Goal: Transaction & Acquisition: Purchase product/service

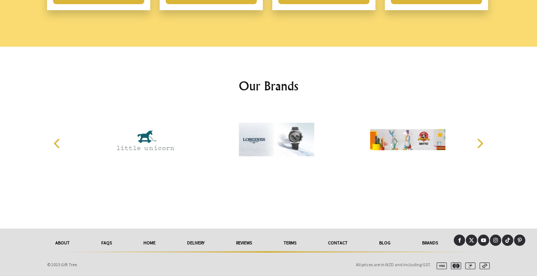
scroll to position [1184, 0]
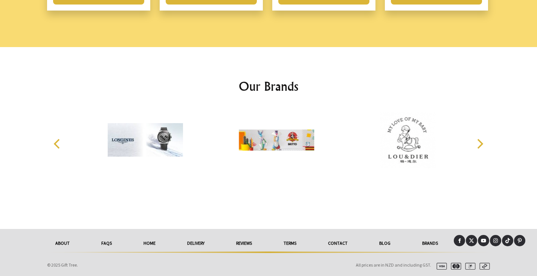
click at [192, 243] on link "delivery" at bounding box center [195, 243] width 49 height 17
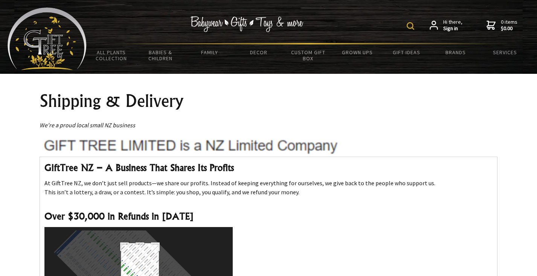
scroll to position [1, 0]
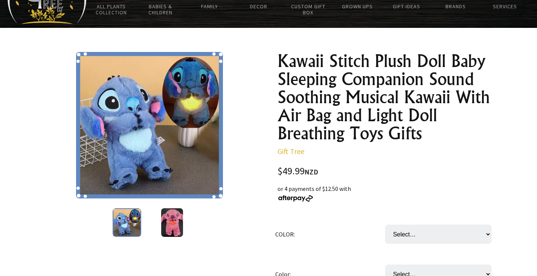
scroll to position [57, 0]
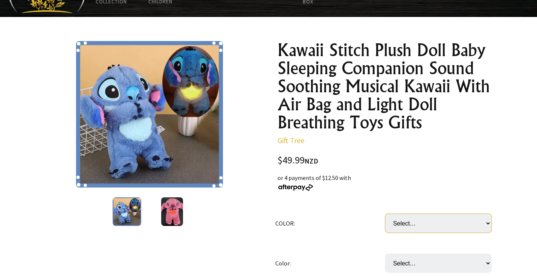
select select "air bag and light"
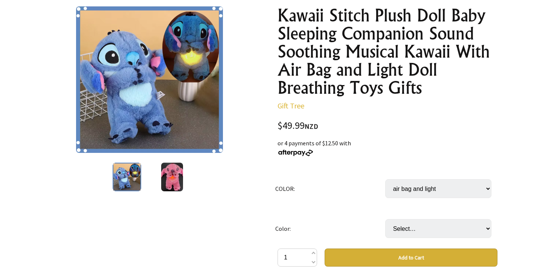
scroll to position [95, 0]
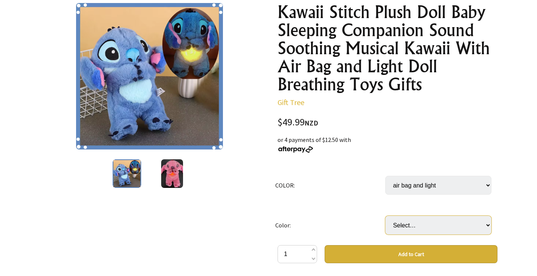
select select "Blue"
click at [165, 166] on img at bounding box center [171, 173] width 21 height 29
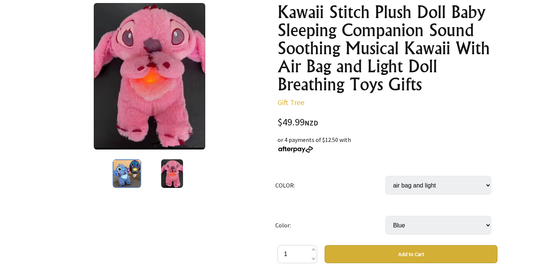
click at [131, 173] on img at bounding box center [127, 173] width 29 height 29
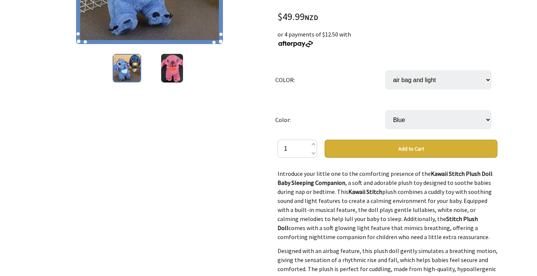
scroll to position [146, 0]
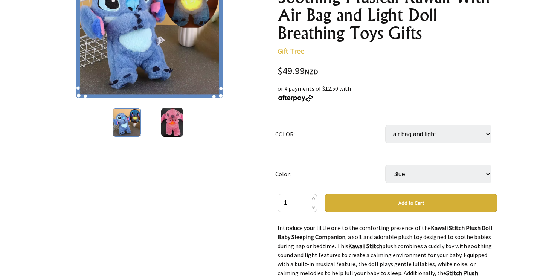
click at [352, 203] on button "Add to Cart" at bounding box center [411, 203] width 173 height 18
click at [335, 204] on button "Add to Cart" at bounding box center [411, 203] width 173 height 18
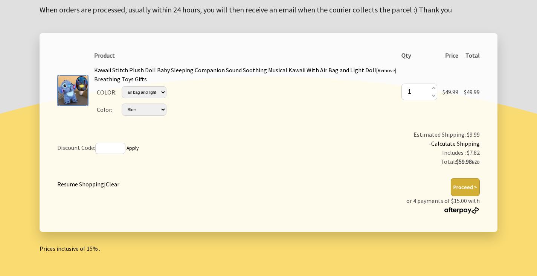
scroll to position [121, 0]
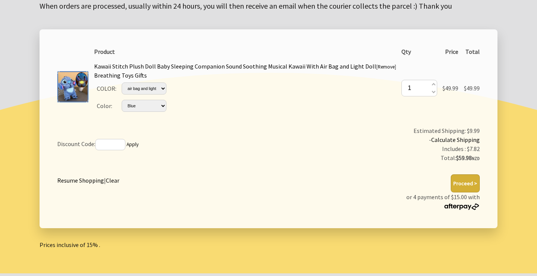
click at [462, 181] on button "Proceed >" at bounding box center [465, 183] width 29 height 18
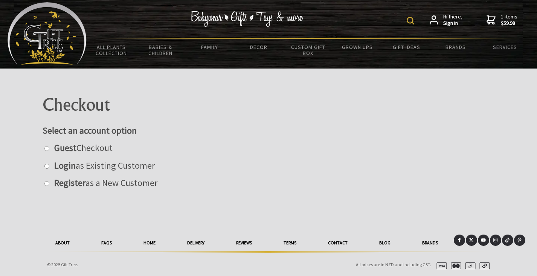
scroll to position [5, 0]
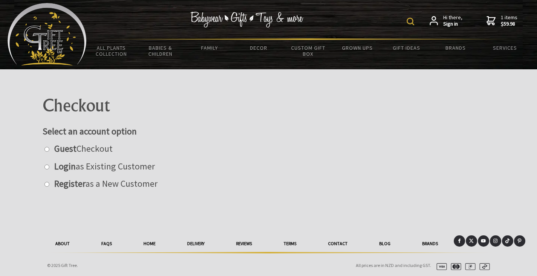
click at [91, 151] on label "Guest Checkout" at bounding box center [81, 149] width 62 height 12
click at [49, 151] on input "radio" at bounding box center [46, 149] width 5 height 5
radio input "true"
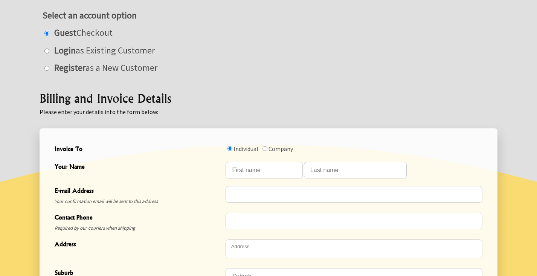
scroll to position [140, 0]
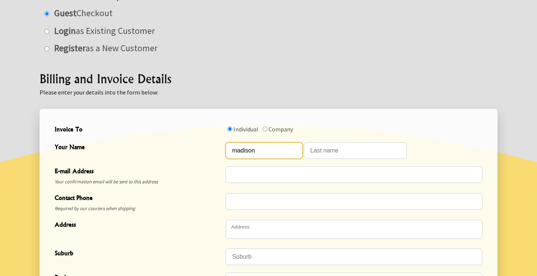
type input "madison"
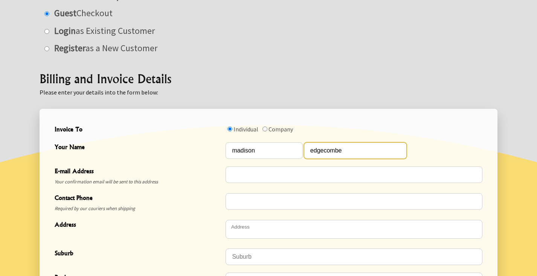
type input "edgecombe"
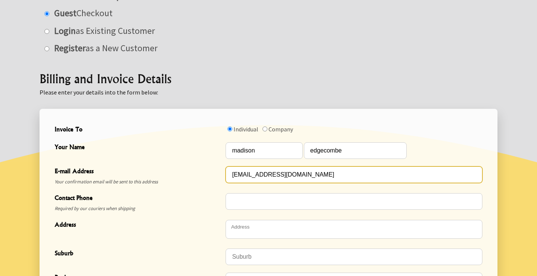
type input "[EMAIL_ADDRESS][DOMAIN_NAME]"
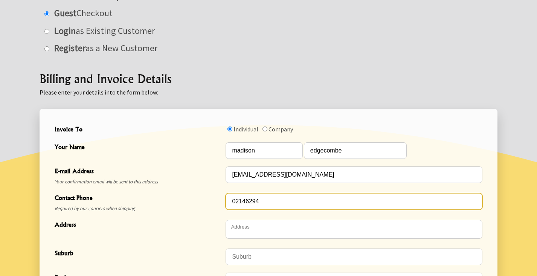
type input "021462941"
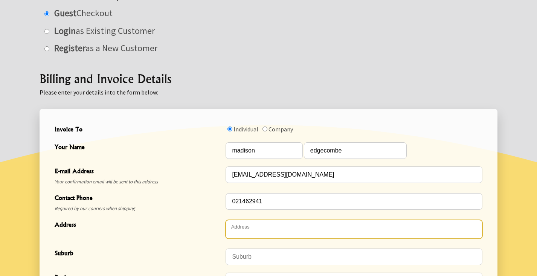
click at [278, 227] on textarea "Address" at bounding box center [354, 229] width 257 height 19
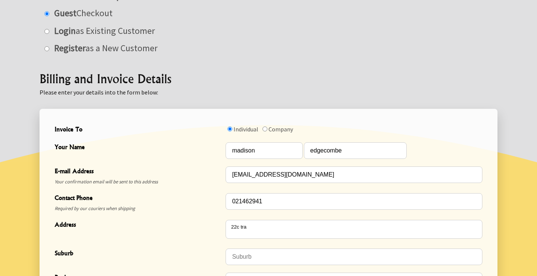
type textarea "[STREET_ADDRESS][PERSON_NAME]"
type input "Te Kauwhata"
type input "3782"
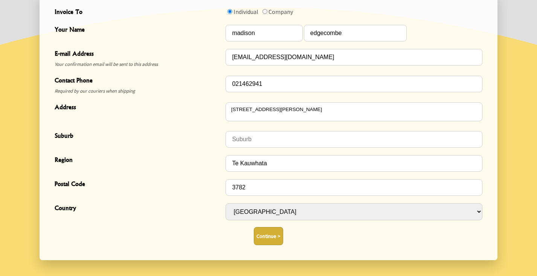
scroll to position [259, 0]
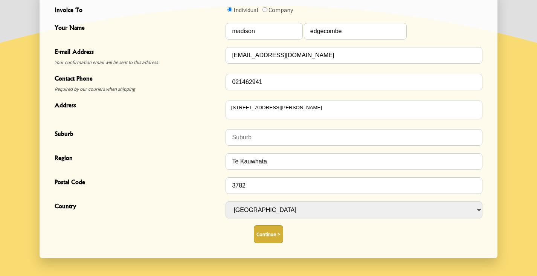
click at [268, 225] on button "Continue >" at bounding box center [268, 234] width 29 height 18
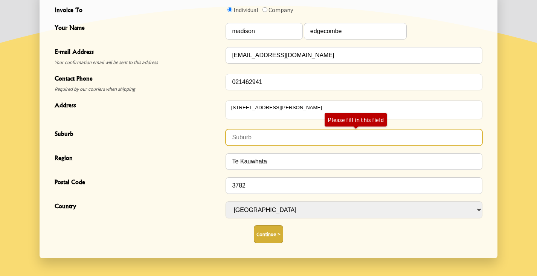
click at [317, 129] on input "Suburb" at bounding box center [354, 137] width 257 height 17
click at [315, 138] on input "Suburb" at bounding box center [354, 137] width 257 height 17
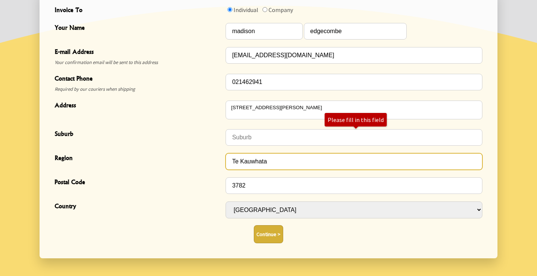
click at [312, 161] on input "Te Kauwhata" at bounding box center [354, 161] width 257 height 17
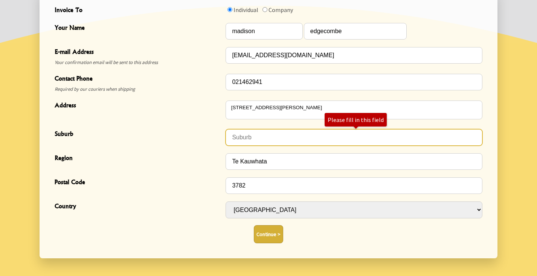
click at [247, 137] on input "Suburb" at bounding box center [354, 137] width 257 height 17
paste input "Te Kauwhata"
type input "Te Kauwhata"
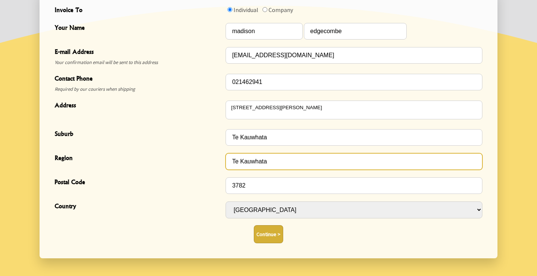
click at [269, 162] on input "Te Kauwhata" at bounding box center [354, 161] width 257 height 17
type input "waikato"
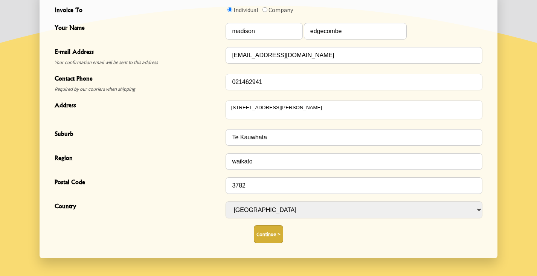
click at [267, 225] on button "Continue >" at bounding box center [268, 234] width 29 height 18
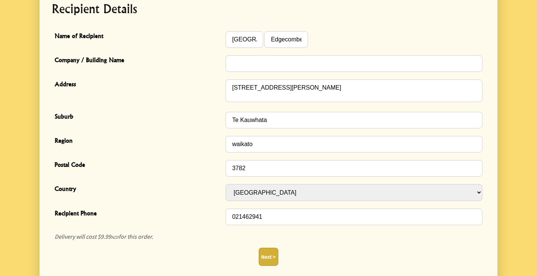
scroll to position [196, 0]
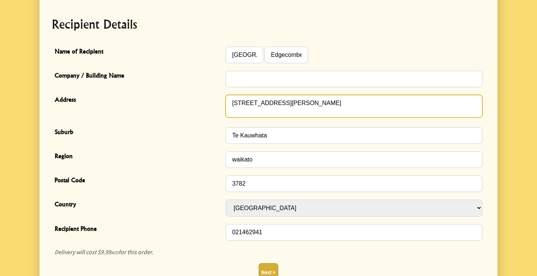
click at [292, 97] on textarea "[STREET_ADDRESS][PERSON_NAME]" at bounding box center [354, 106] width 257 height 23
click at [292, 98] on textarea "[STREET_ADDRESS][PERSON_NAME]" at bounding box center [354, 106] width 257 height 23
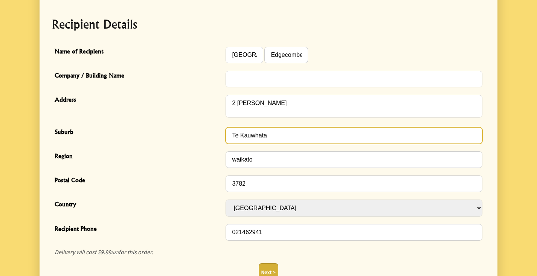
drag, startPoint x: 292, startPoint y: 98, endPoint x: 285, endPoint y: 127, distance: 30.1
type textarea "2 Kinsella Place"
type input "Paeroa"
type input "3600"
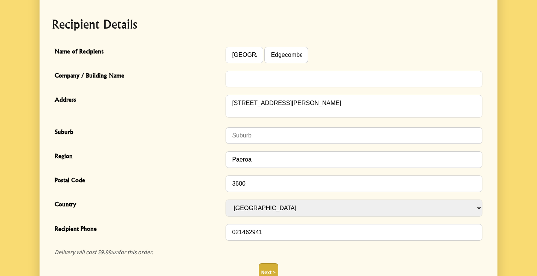
click at [271, 263] on button "Next >" at bounding box center [269, 272] width 20 height 18
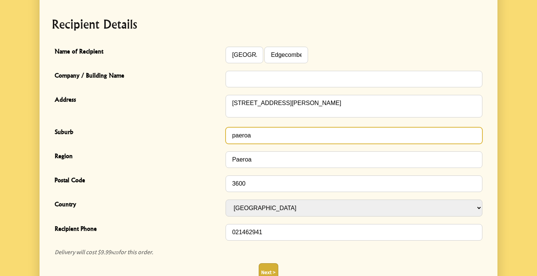
type input "paeroa"
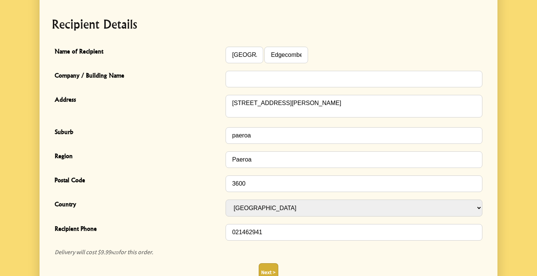
click at [267, 263] on button "Next >" at bounding box center [269, 272] width 20 height 18
click at [265, 265] on button "Next >" at bounding box center [269, 272] width 20 height 18
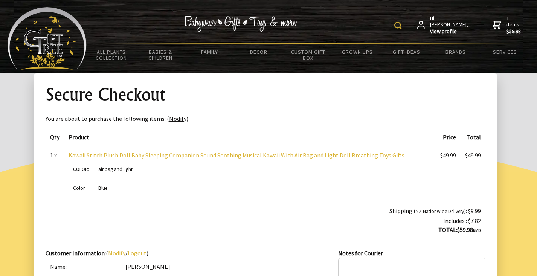
scroll to position [1, 0]
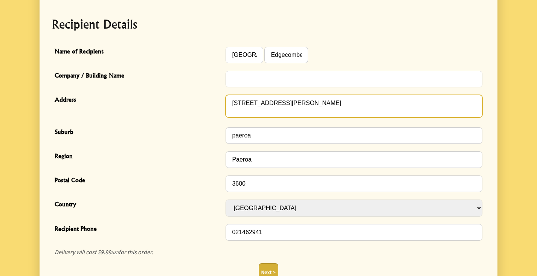
click at [287, 108] on textarea "2 Kinsella Place" at bounding box center [354, 106] width 257 height 23
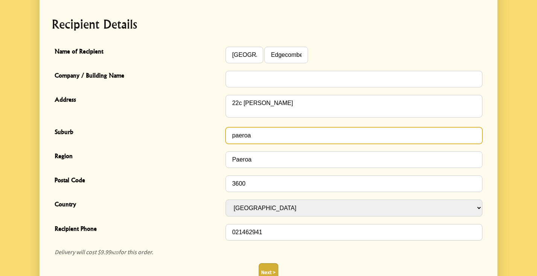
type textarea "[STREET_ADDRESS][PERSON_NAME]"
type input "Te Kauwhata"
type input "3782"
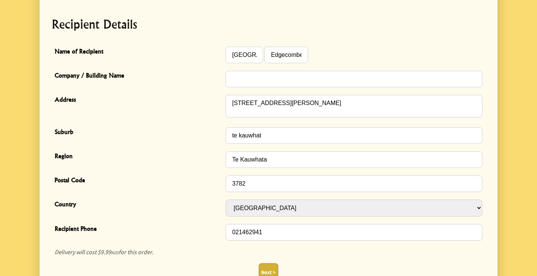
type input "te kauwhata"
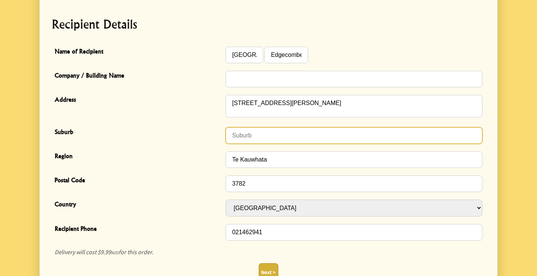
type input "Te Kauwhata"
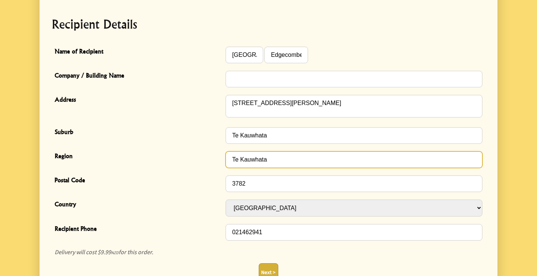
click at [280, 161] on input "Te Kauwhata" at bounding box center [354, 159] width 257 height 17
type input "waikato"
type input "Waikato"
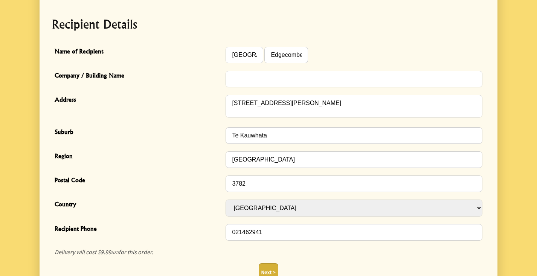
click at [269, 263] on button "Next >" at bounding box center [269, 272] width 20 height 18
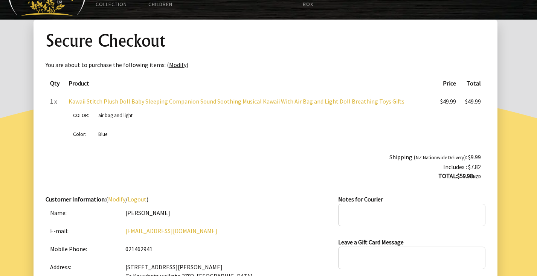
scroll to position [60, 0]
